Goal: Navigation & Orientation: Find specific page/section

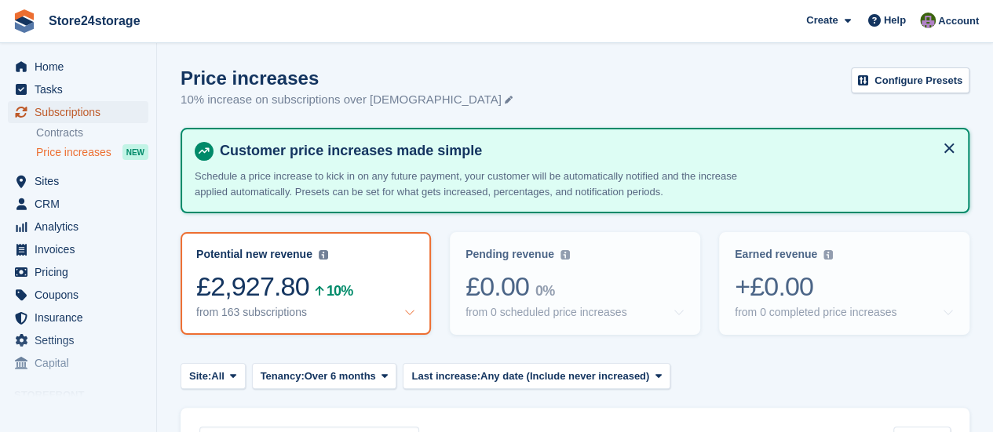
click at [83, 111] on span "Subscriptions" at bounding box center [82, 112] width 94 height 22
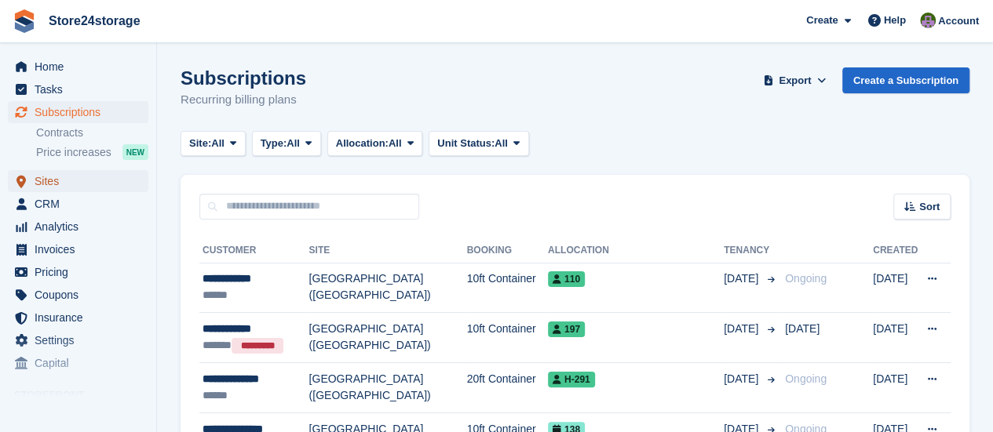
drag, startPoint x: 75, startPoint y: 181, endPoint x: 86, endPoint y: 184, distance: 11.2
click at [76, 181] on span "Sites" at bounding box center [82, 181] width 94 height 22
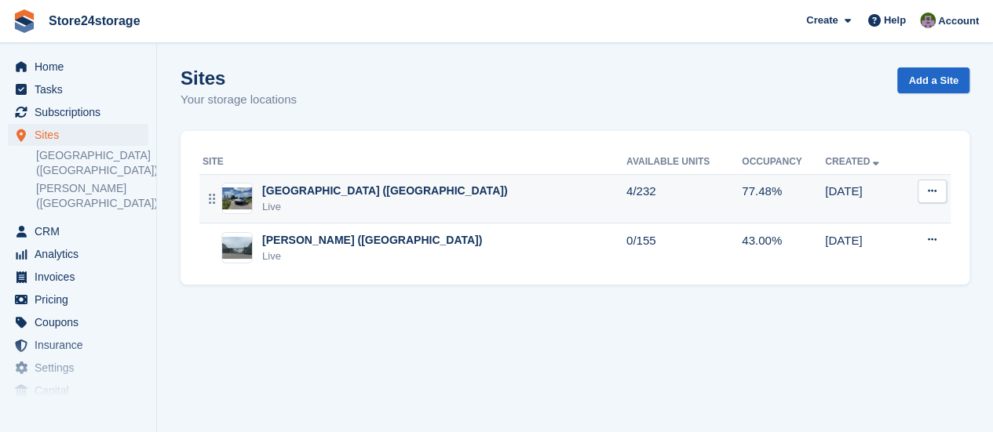
click at [330, 194] on div "[GEOGRAPHIC_DATA] ([GEOGRAPHIC_DATA])" at bounding box center [384, 191] width 245 height 16
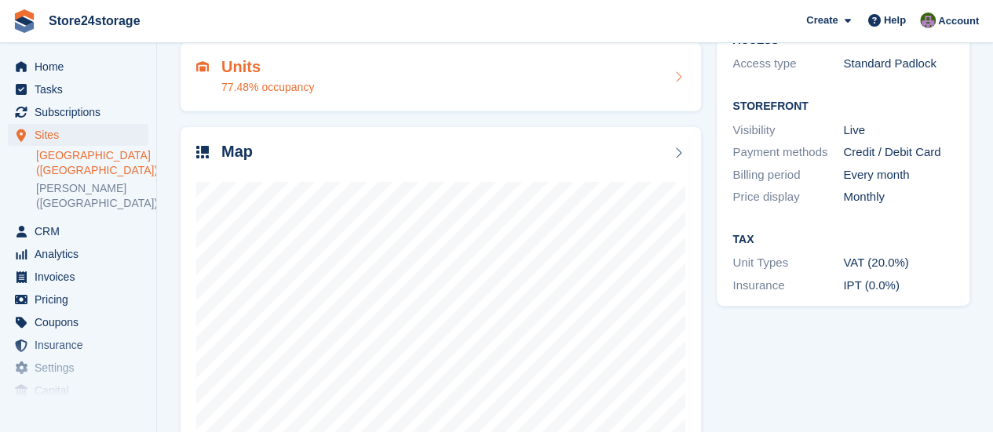
scroll to position [235, 0]
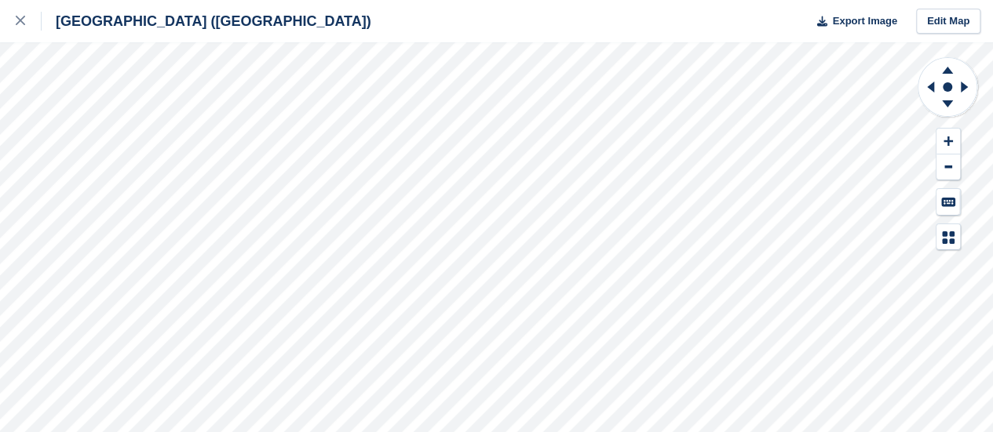
click at [223, 169] on div "Manston Airport (Kent) Export Image Edit Map" at bounding box center [496, 216] width 993 height 432
